Goal: Task Accomplishment & Management: Manage account settings

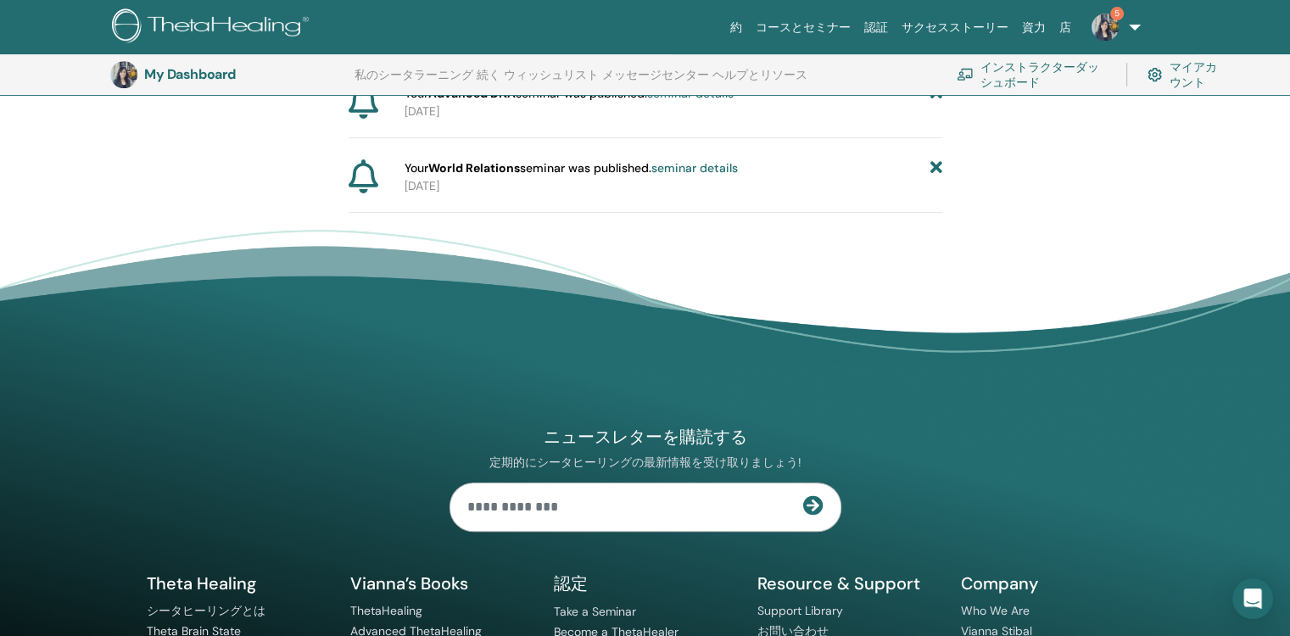
scroll to position [295, 0]
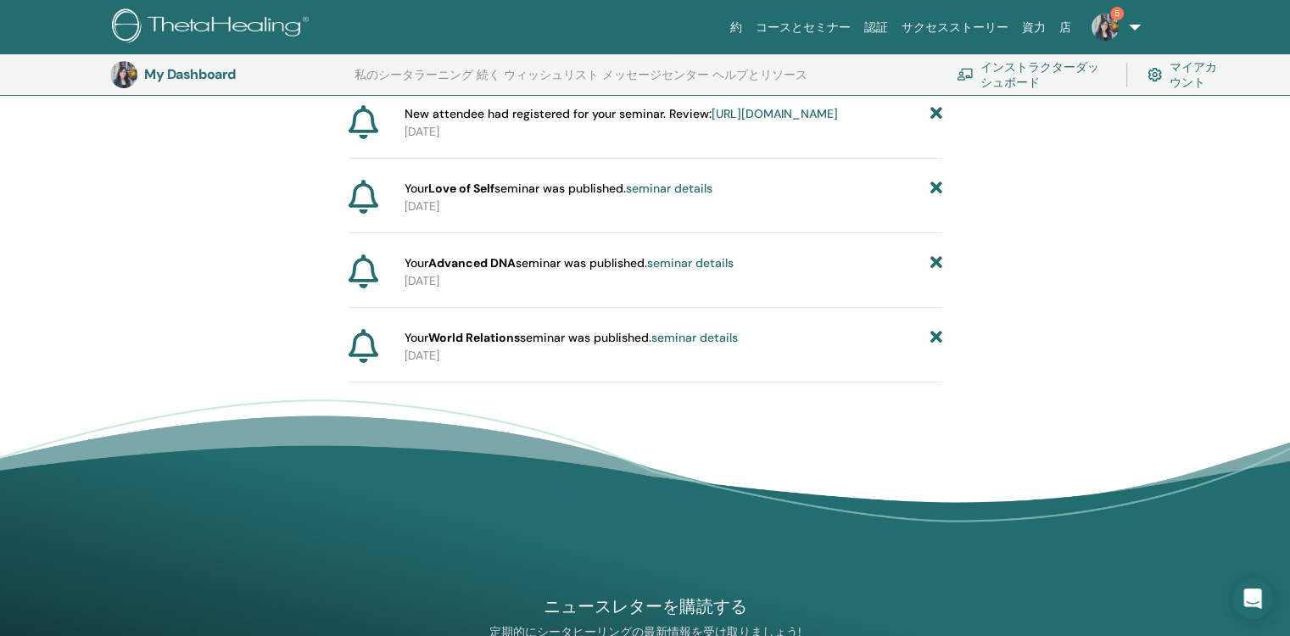
click at [938, 347] on icon at bounding box center [936, 338] width 12 height 18
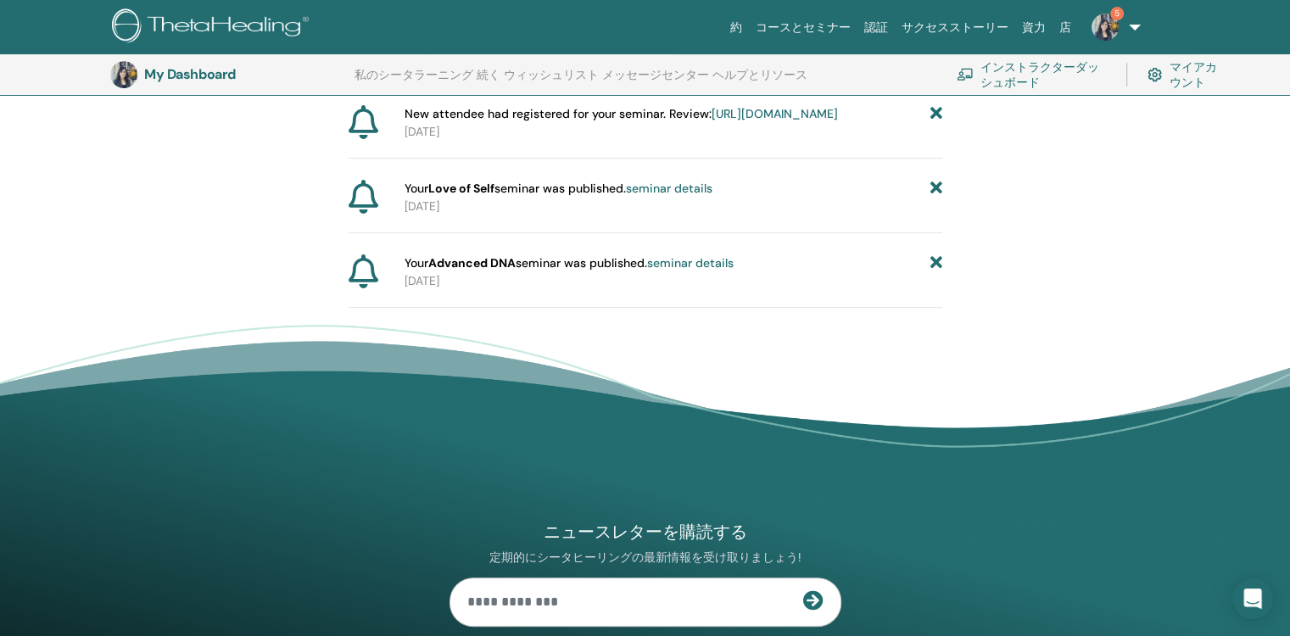
click at [938, 272] on icon at bounding box center [936, 263] width 12 height 18
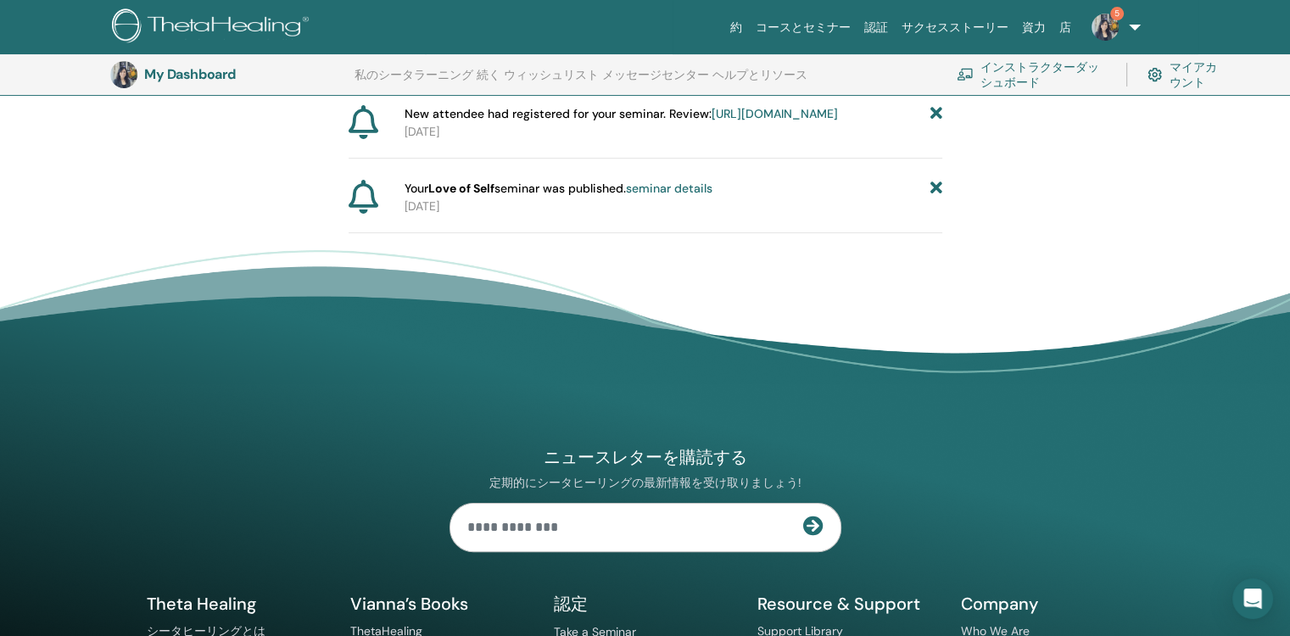
click at [939, 198] on icon at bounding box center [936, 189] width 12 height 18
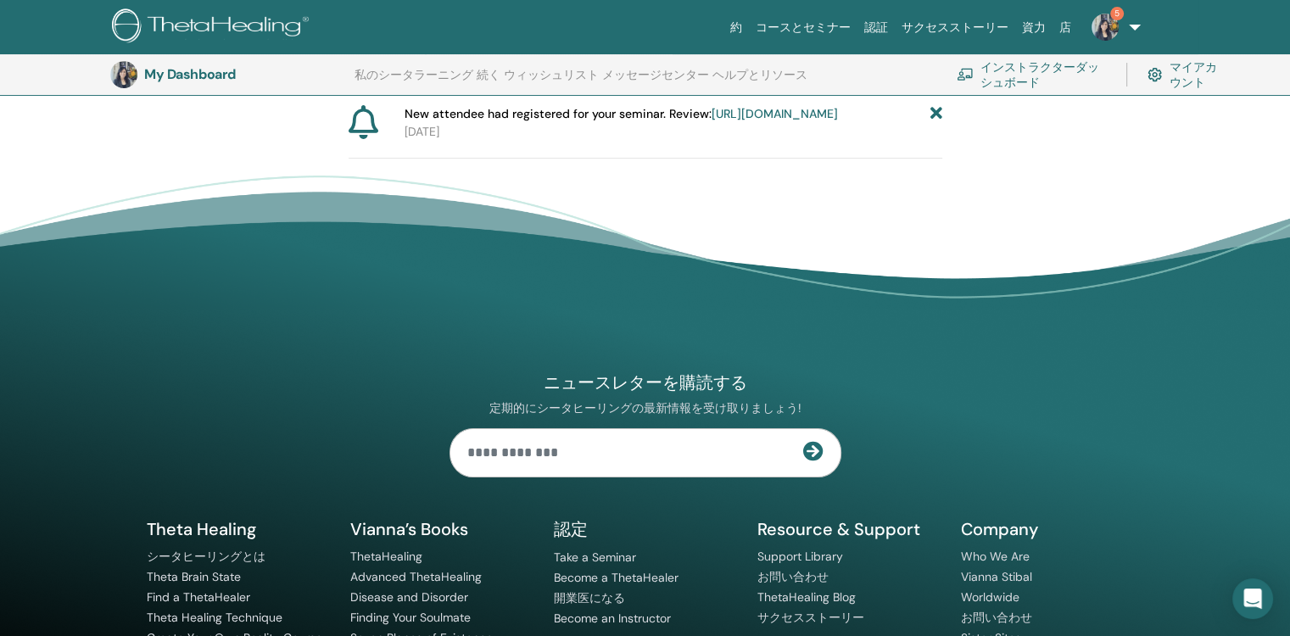
scroll to position [0, 0]
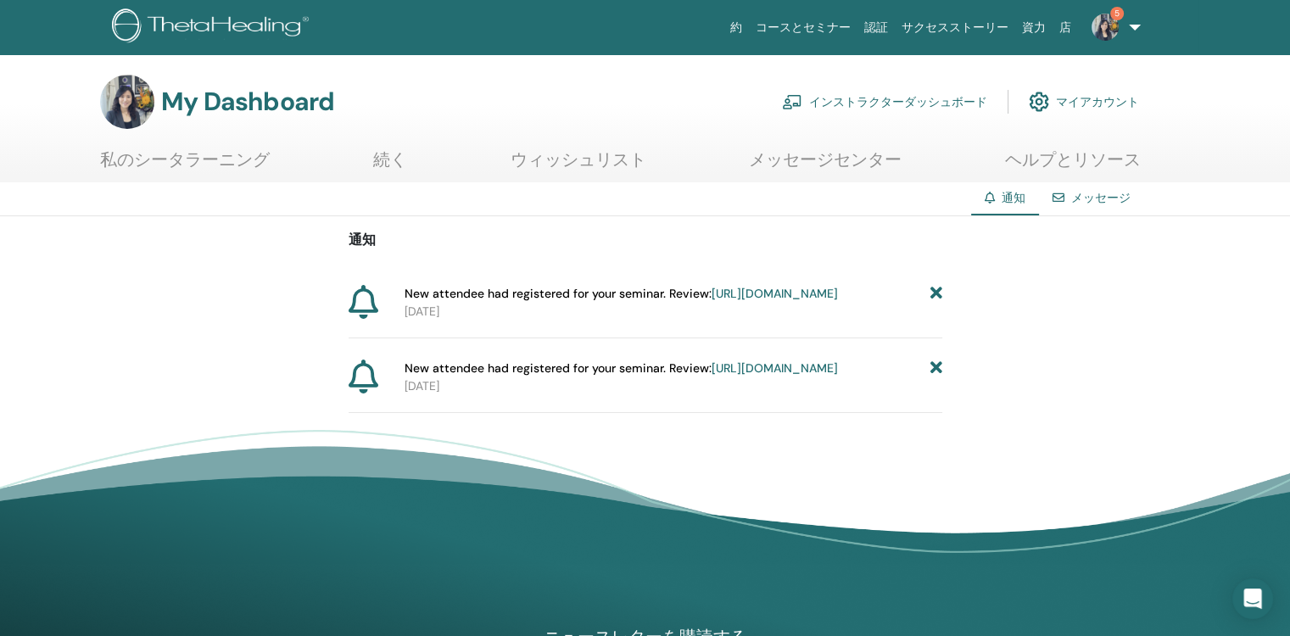
click at [937, 287] on icon at bounding box center [936, 294] width 12 height 18
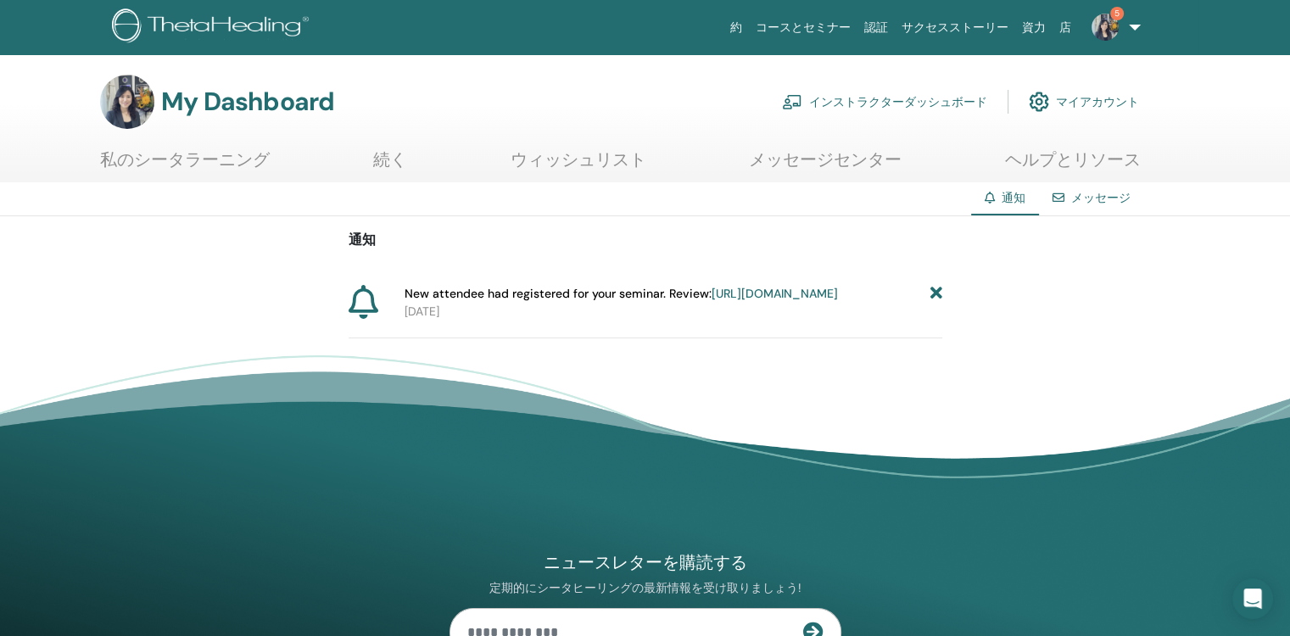
click at [938, 293] on icon at bounding box center [936, 294] width 12 height 18
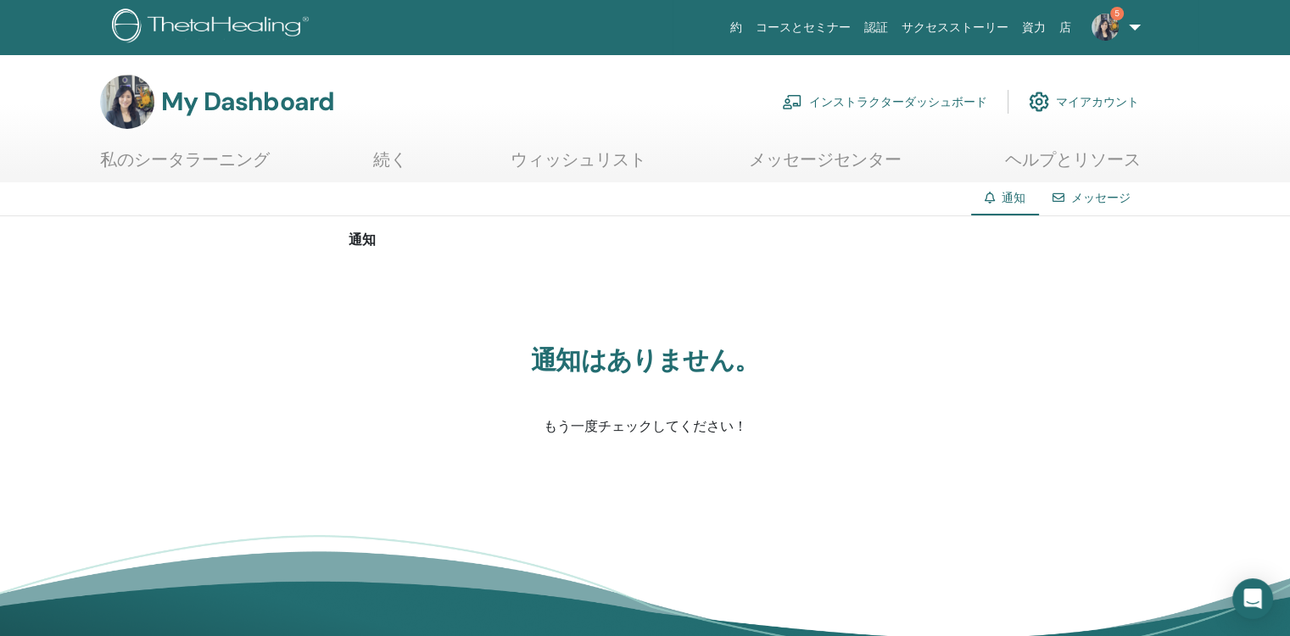
click at [880, 99] on link "インストラクターダッシュボード" at bounding box center [884, 101] width 205 height 37
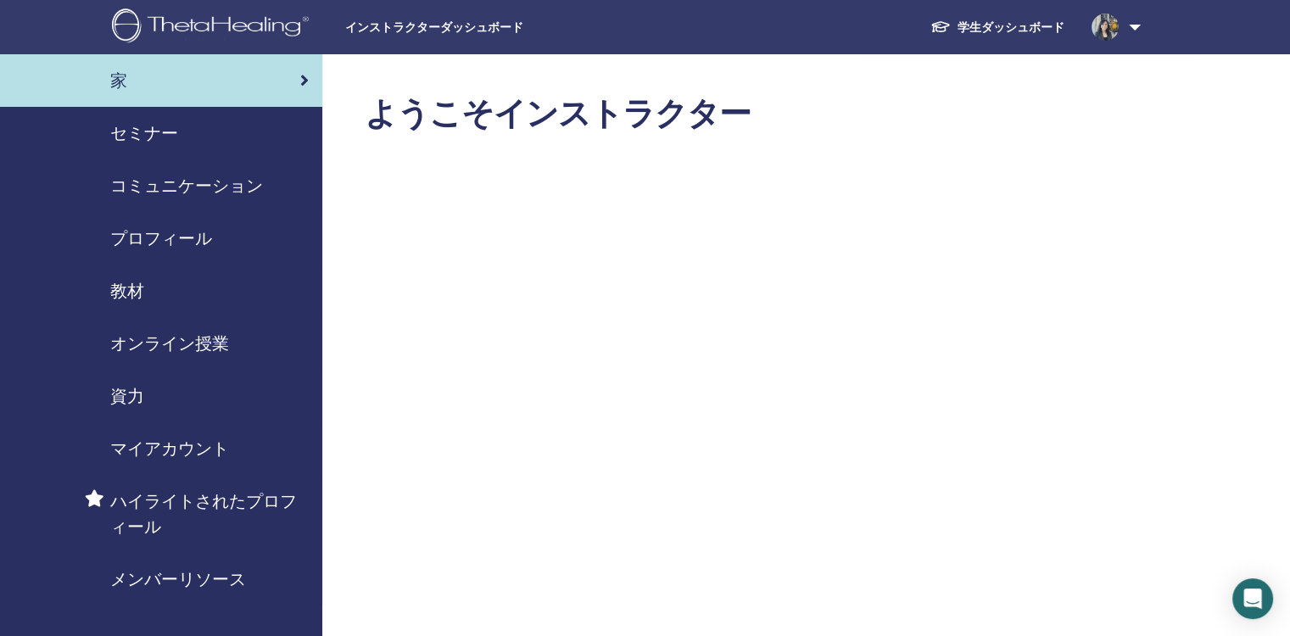
click at [146, 130] on span "セミナー" at bounding box center [144, 132] width 68 height 25
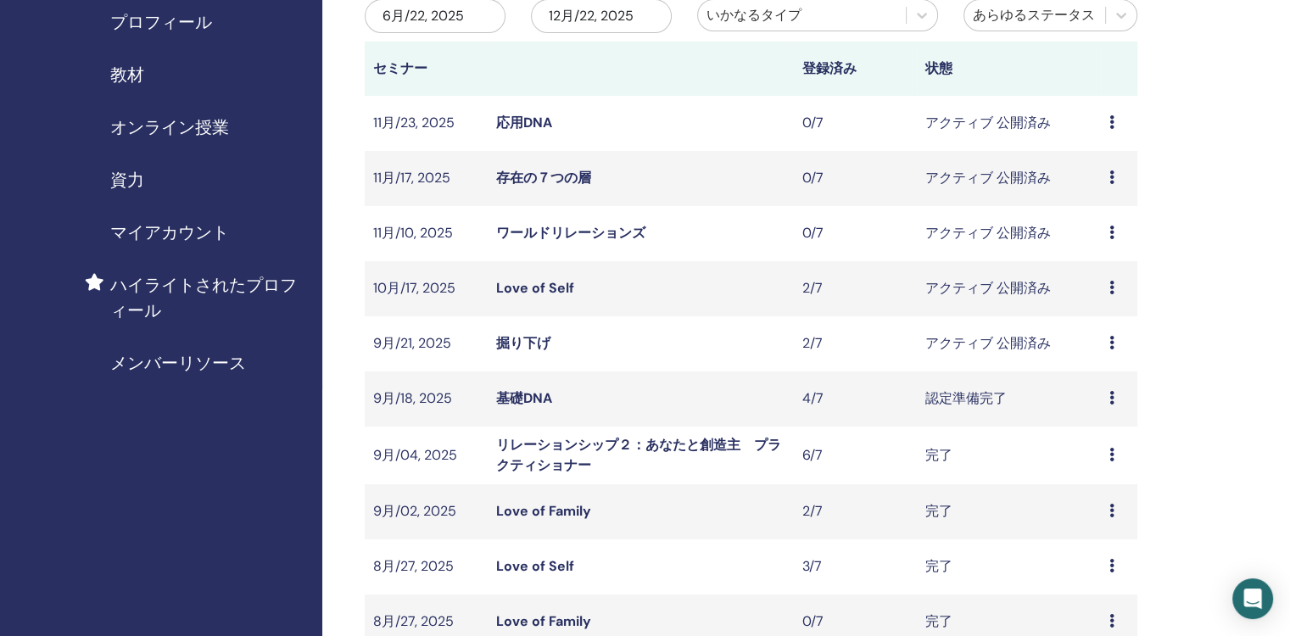
scroll to position [254, 0]
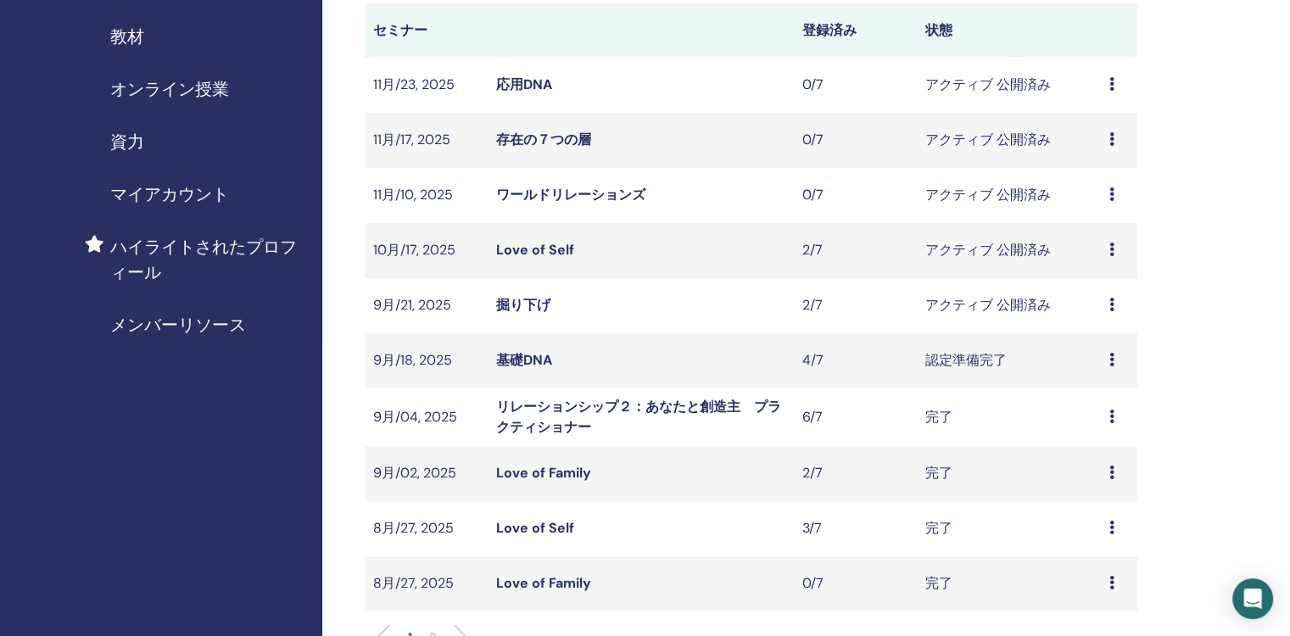
click at [1110, 306] on icon at bounding box center [1112, 305] width 5 height 14
click at [1094, 371] on link "出席者" at bounding box center [1085, 371] width 41 height 18
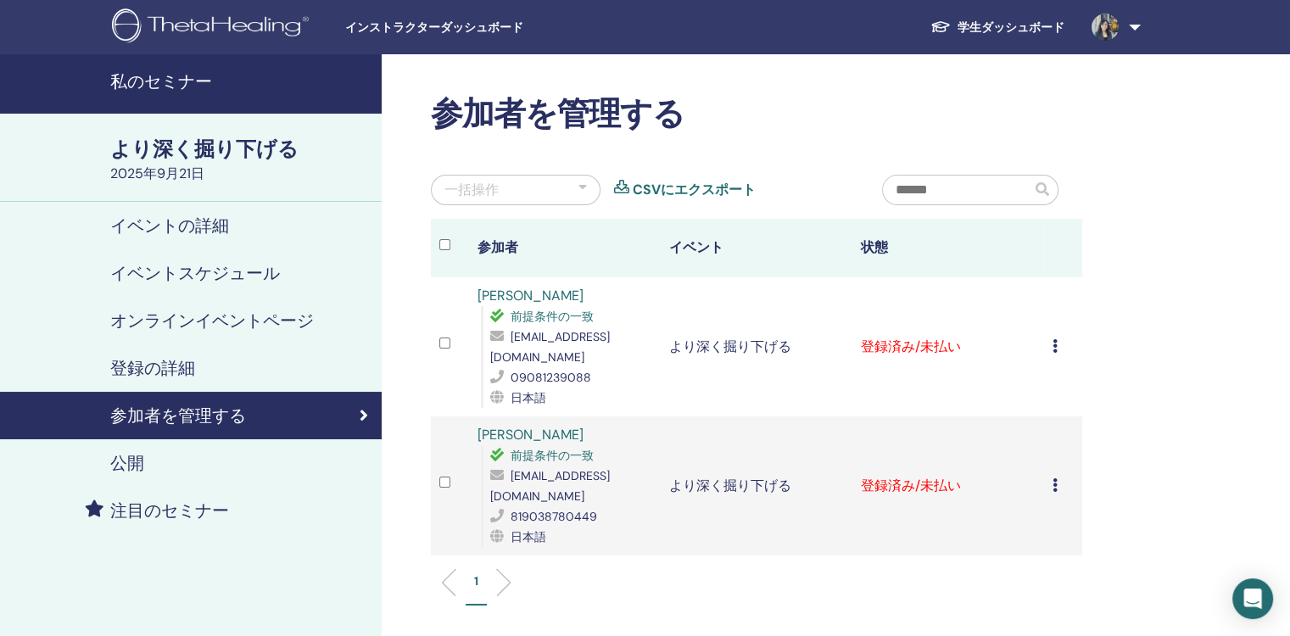
click at [1054, 340] on icon at bounding box center [1055, 346] width 5 height 14
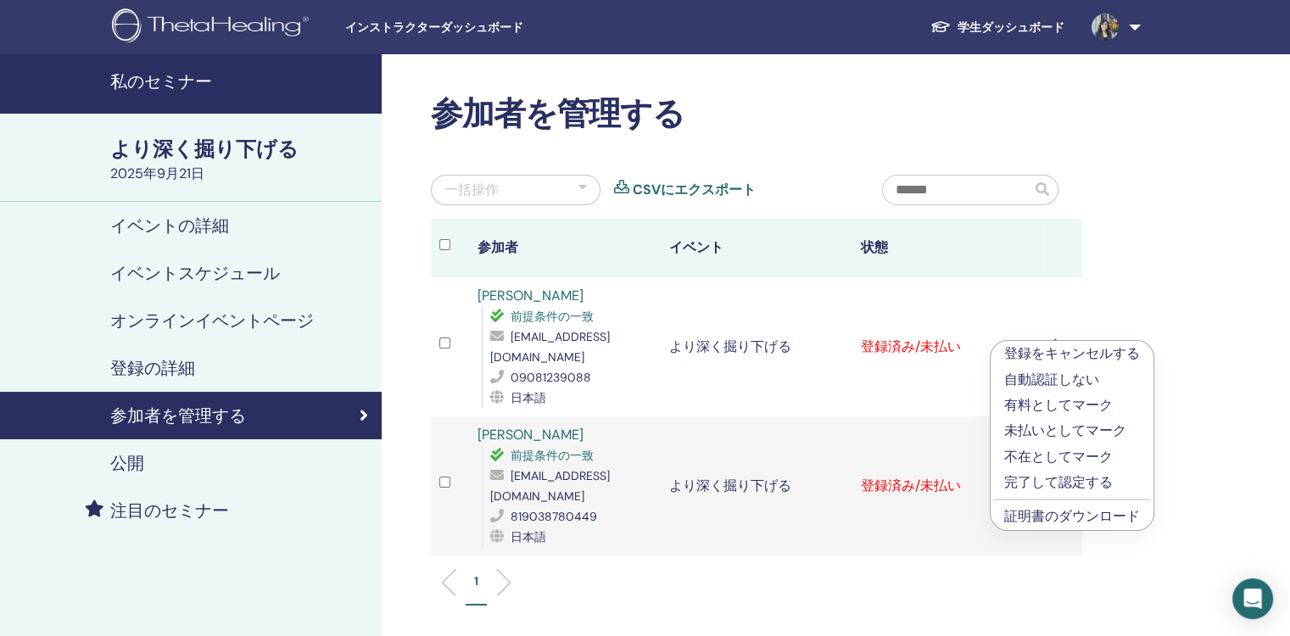
click at [1092, 518] on link "証明書のダウンロード" at bounding box center [1072, 516] width 136 height 18
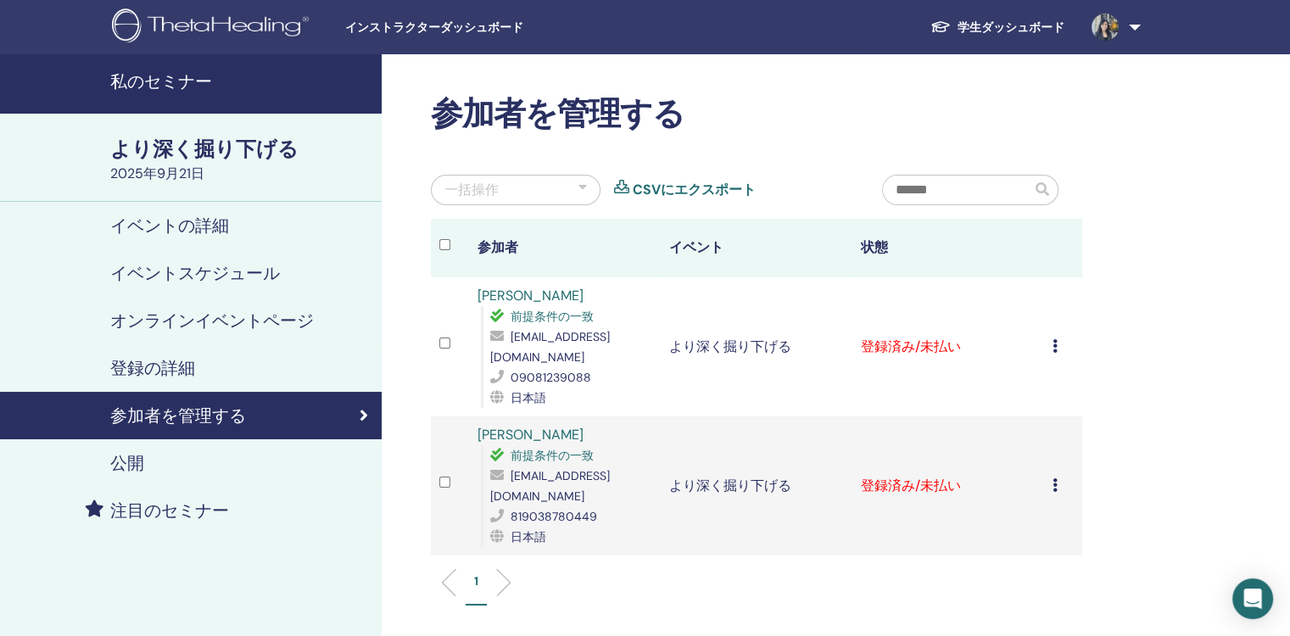
click at [1055, 339] on icon at bounding box center [1055, 346] width 5 height 14
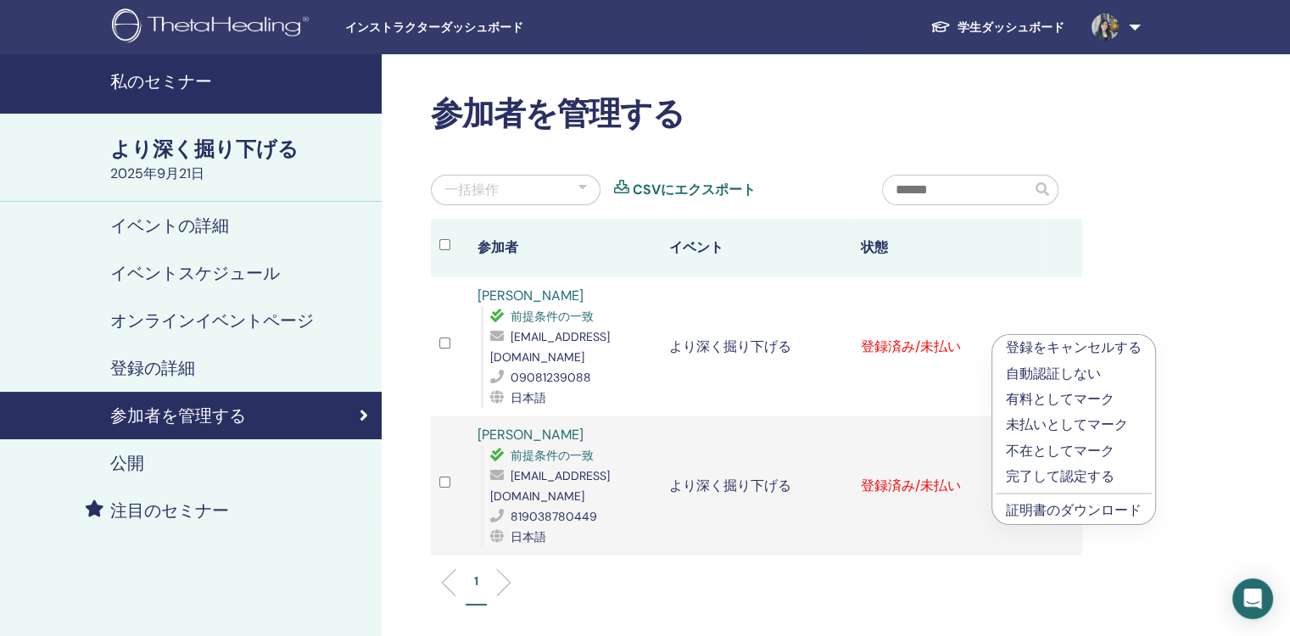
click at [1038, 480] on p "完了して認定する" at bounding box center [1074, 477] width 136 height 20
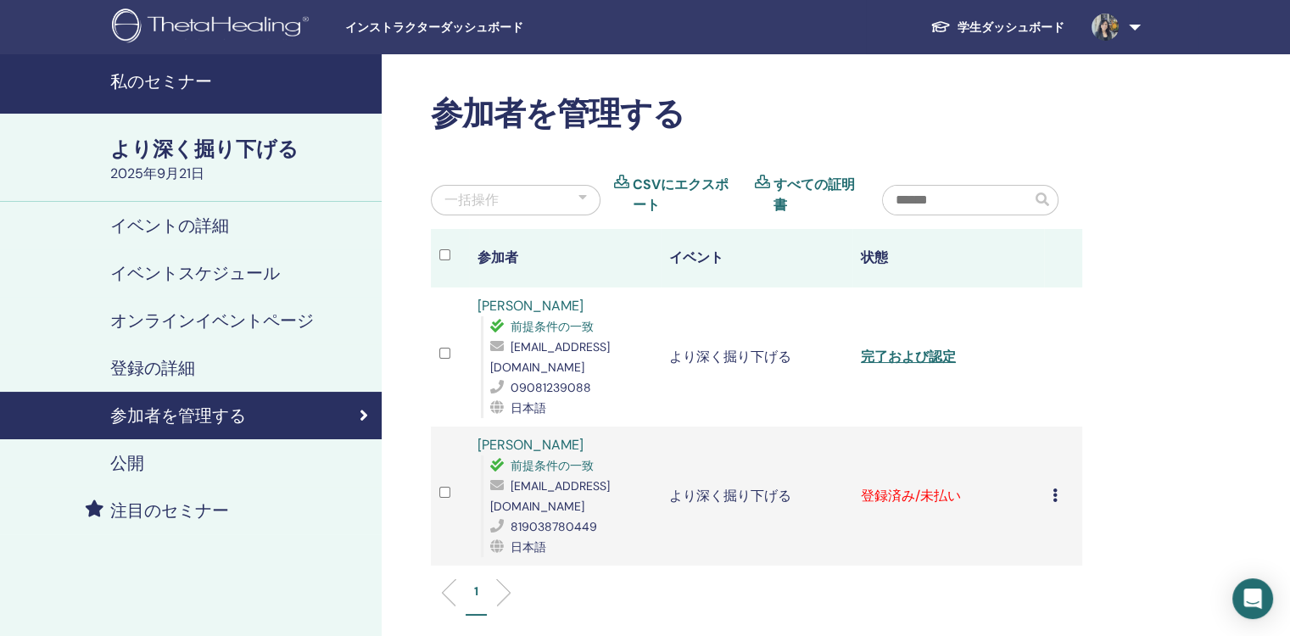
click at [1058, 486] on div "登録をキャンセルする 自動認証しない 有料としてマーク 未払いとしてマーク 不在としてマーク 完了して認定する 証明書のダウンロード" at bounding box center [1063, 496] width 21 height 20
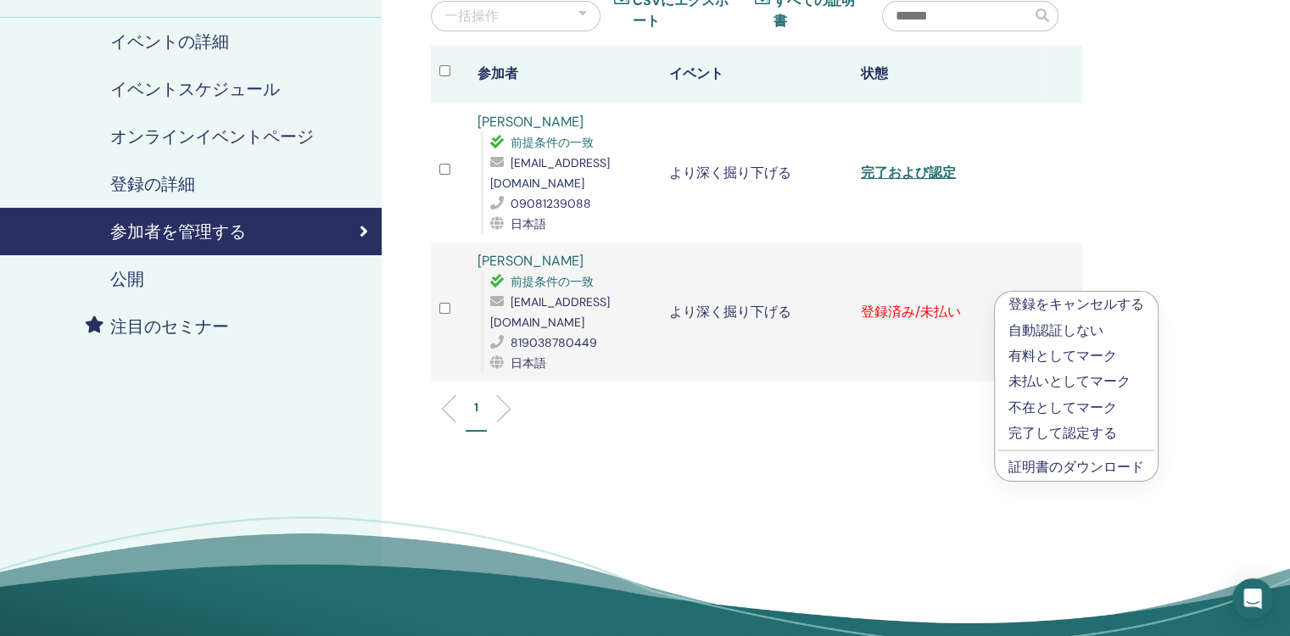
scroll to position [424, 0]
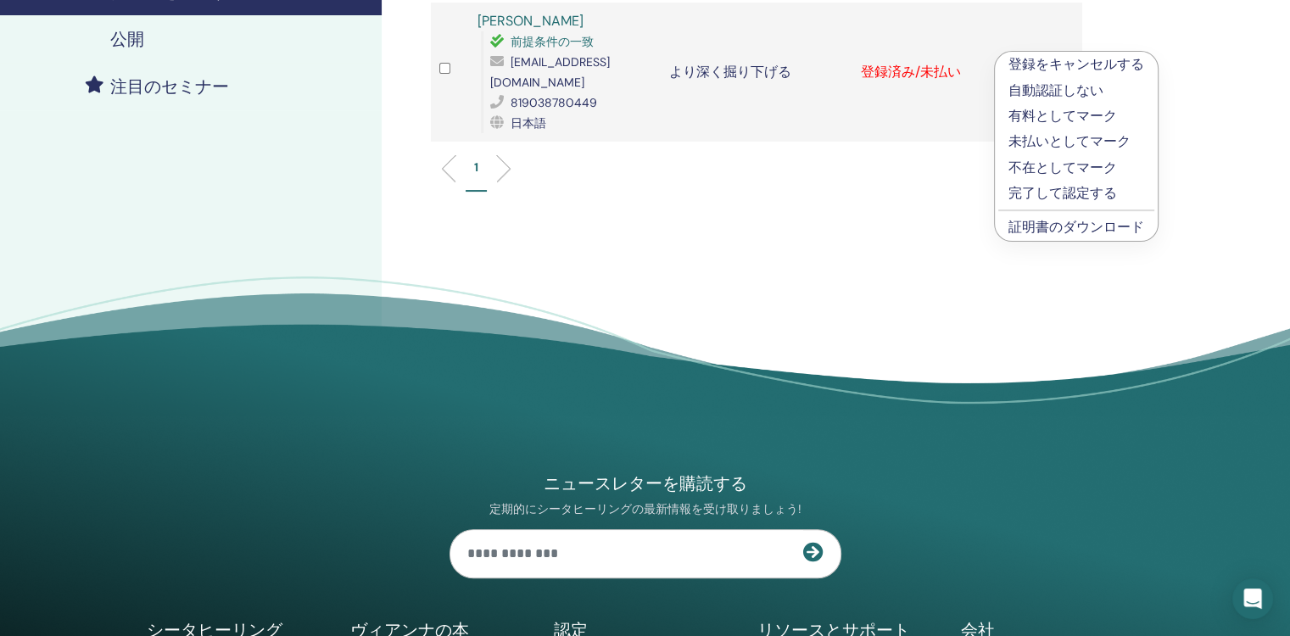
click at [1079, 231] on link "証明書のダウンロード" at bounding box center [1077, 227] width 136 height 18
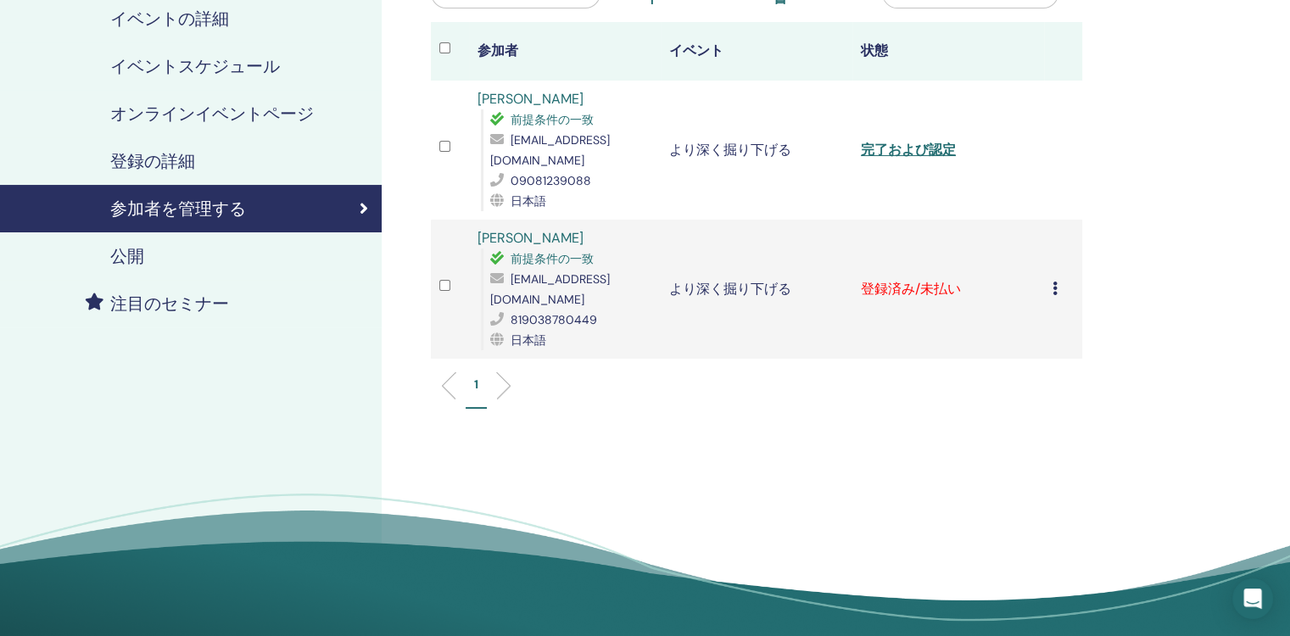
scroll to position [85, 0]
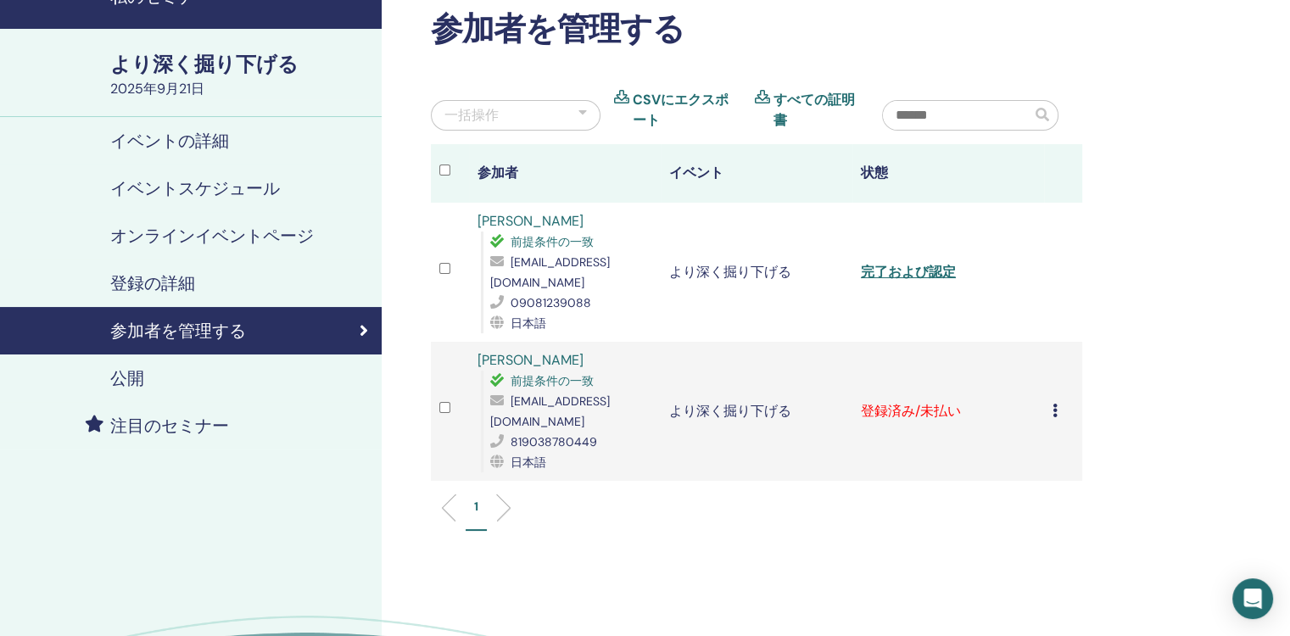
click at [1055, 404] on icon at bounding box center [1055, 411] width 5 height 14
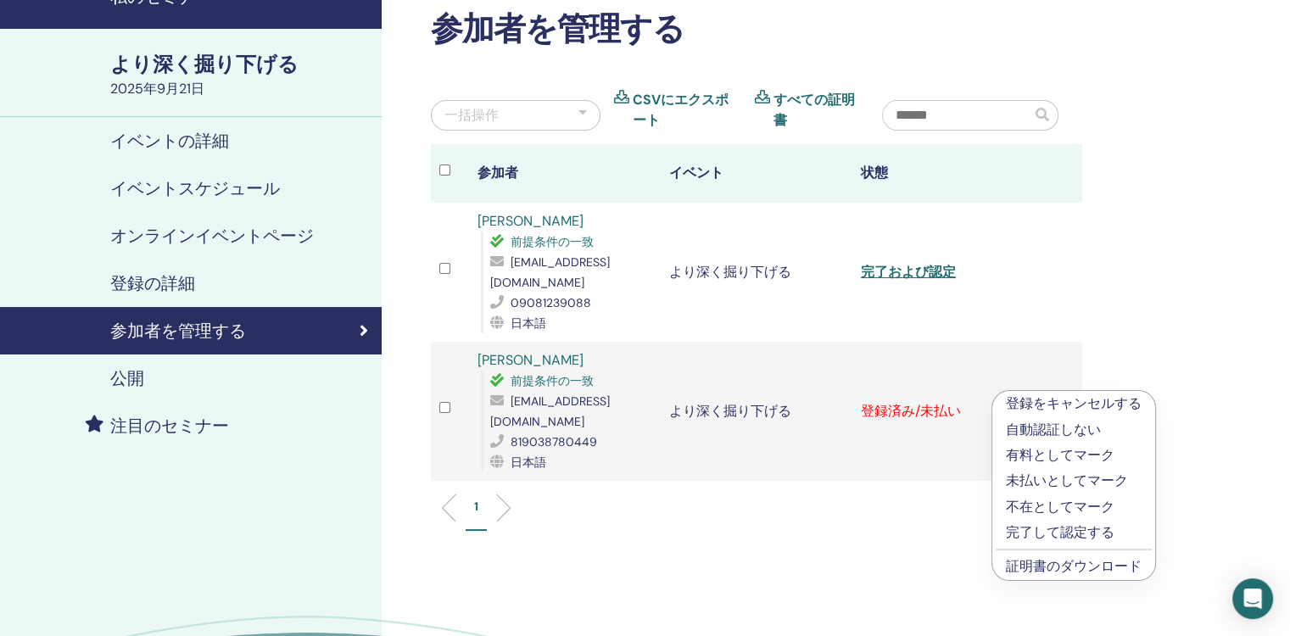
click at [1039, 531] on p "完了して認定する" at bounding box center [1074, 533] width 136 height 20
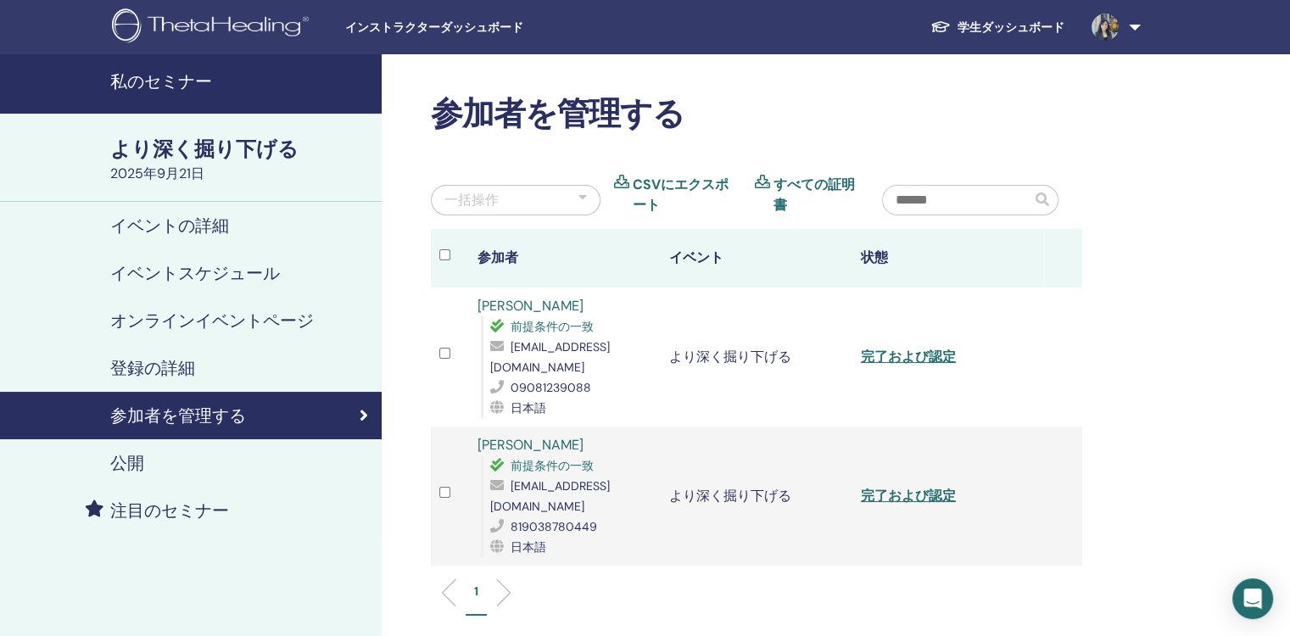
click at [172, 77] on h4 "私のセミナー" at bounding box center [240, 81] width 261 height 20
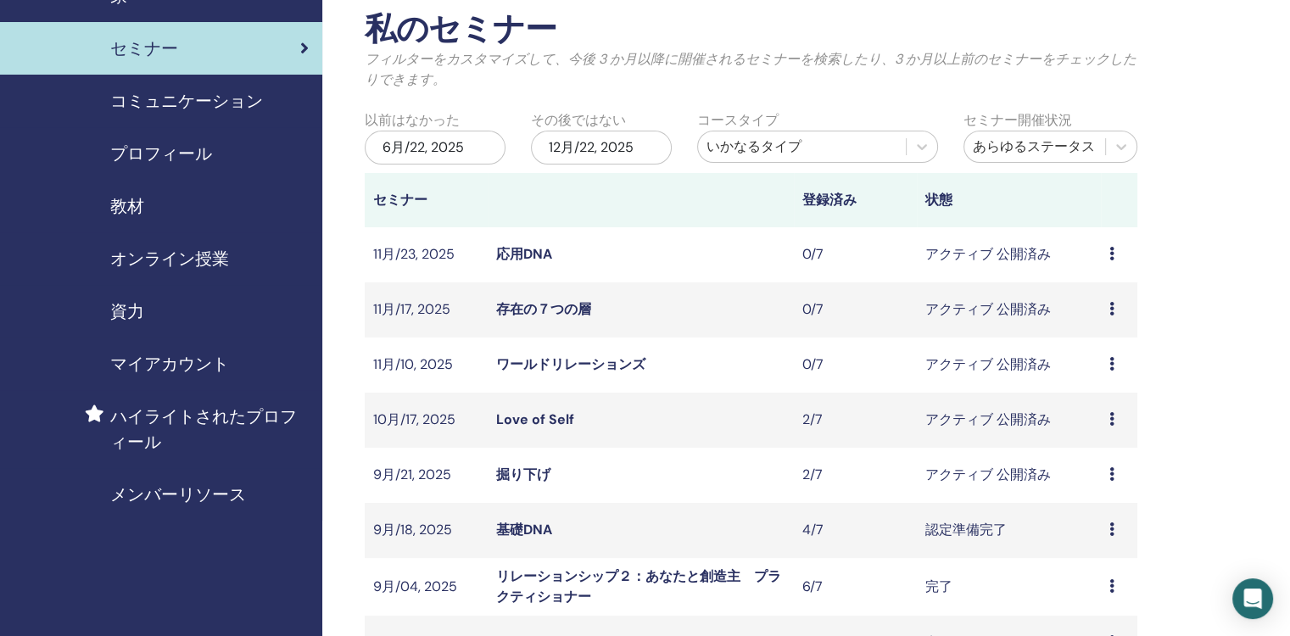
scroll to position [170, 0]
